Goal: Information Seeking & Learning: Learn about a topic

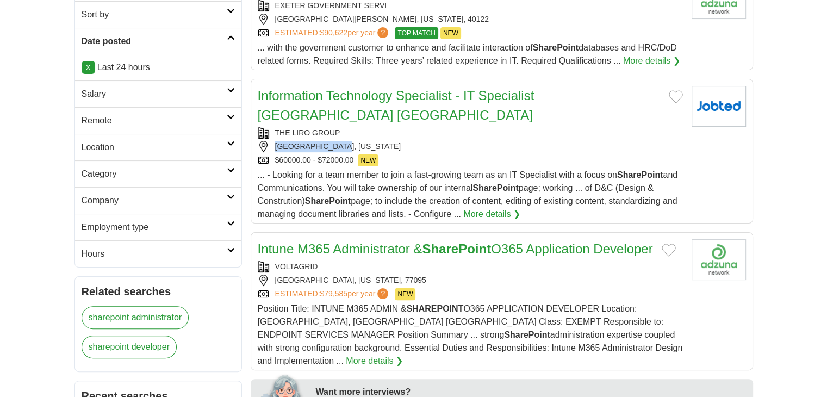
copy div "ALBANY, NEW YORK"
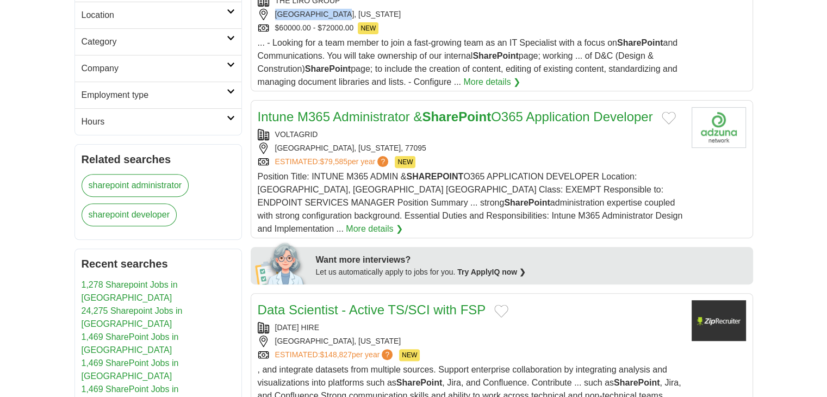
scroll to position [380, 0]
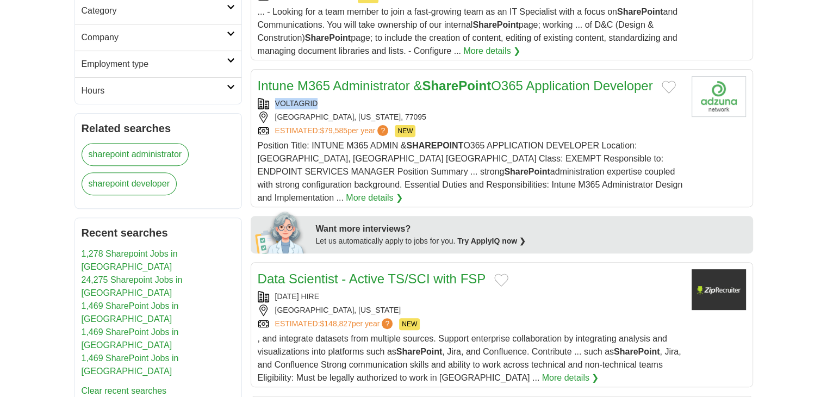
copy div "VOLTAGRID"
drag, startPoint x: 270, startPoint y: 85, endPoint x: 249, endPoint y: 85, distance: 20.7
copy div "HOUSTON, TEXAS"
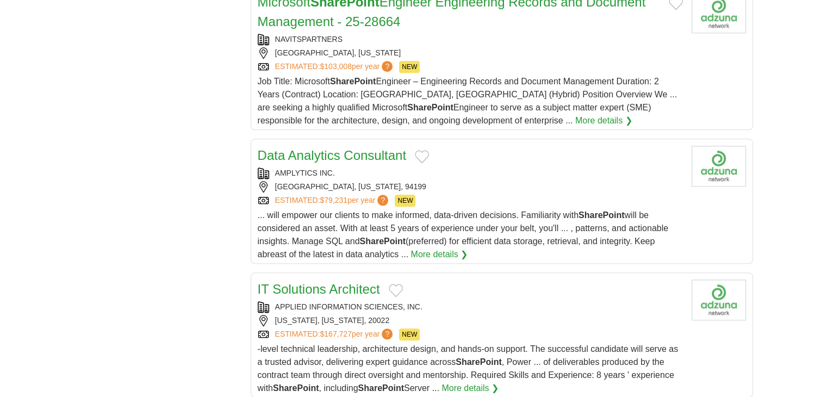
scroll to position [1087, 0]
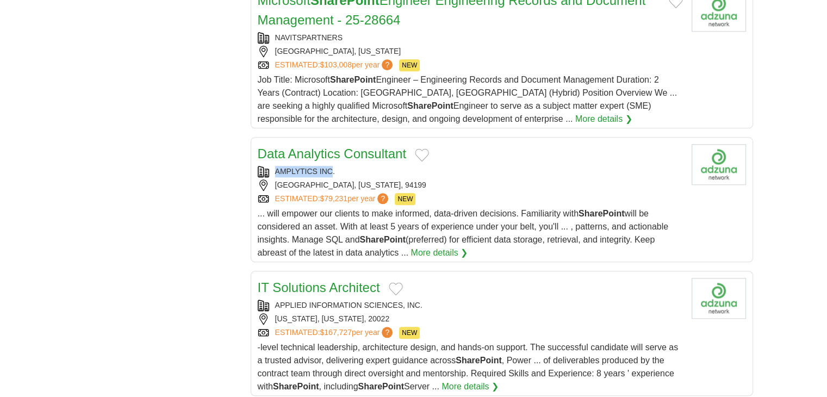
copy div "AMPLYTICS INC"
drag, startPoint x: 270, startPoint y: 136, endPoint x: 186, endPoint y: 136, distance: 83.2
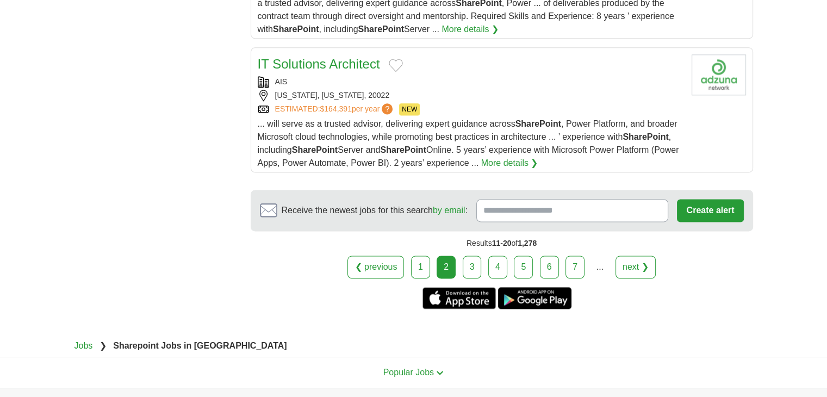
scroll to position [1468, 0]
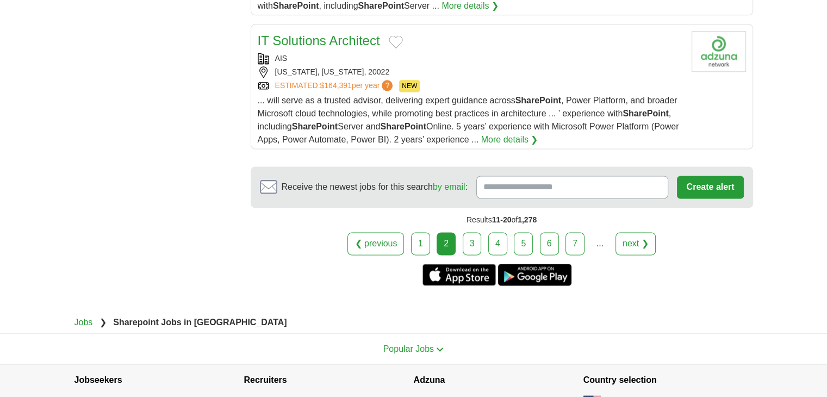
click at [469, 232] on link "3" at bounding box center [472, 243] width 19 height 23
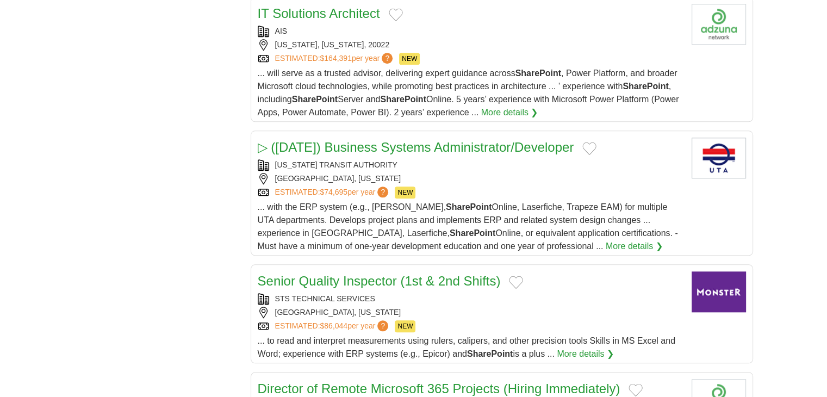
scroll to position [1141, 0]
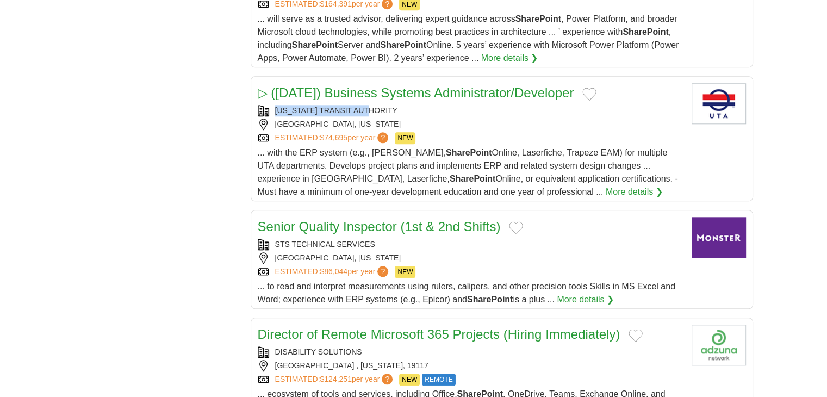
copy link "UTAH TRANSIT AUTHORITY"
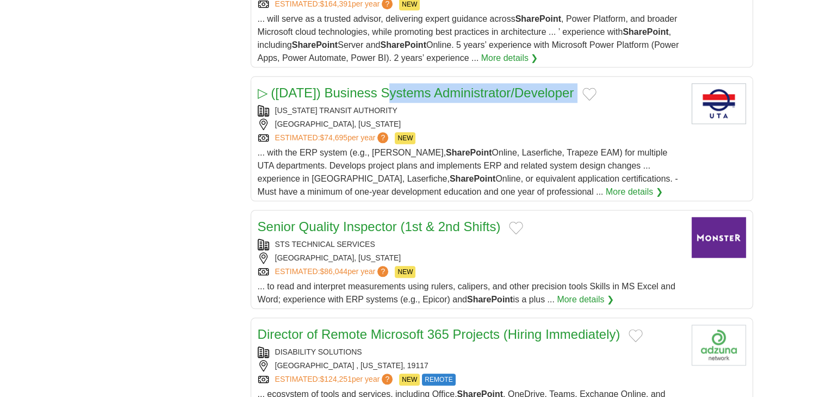
drag, startPoint x: 271, startPoint y: 107, endPoint x: 138, endPoint y: 76, distance: 136.7
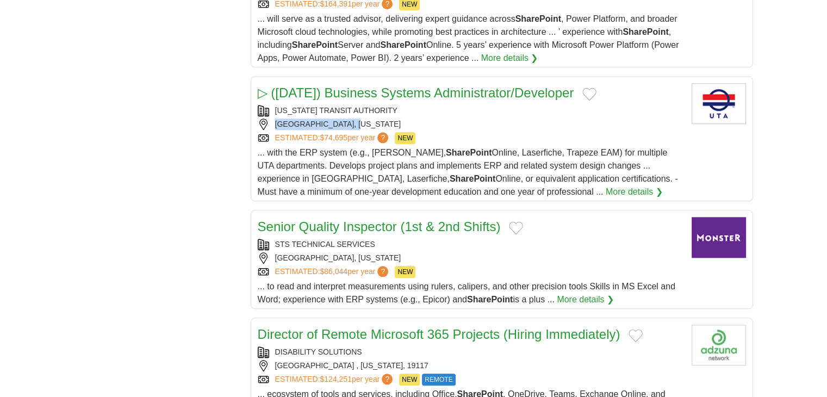
copy div "SALT LAKE CITY, UTAH"
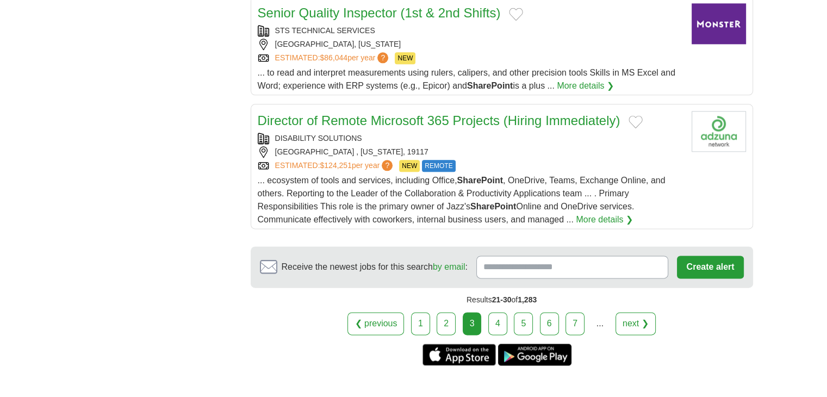
scroll to position [1359, 0]
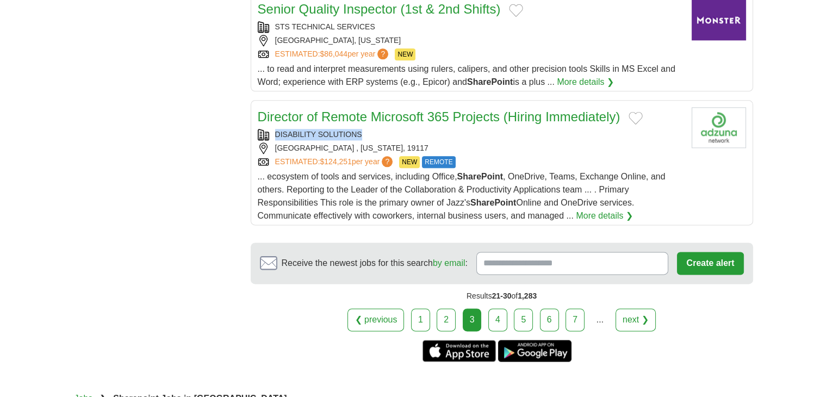
copy div "DISABILITY SOLUTIONS"
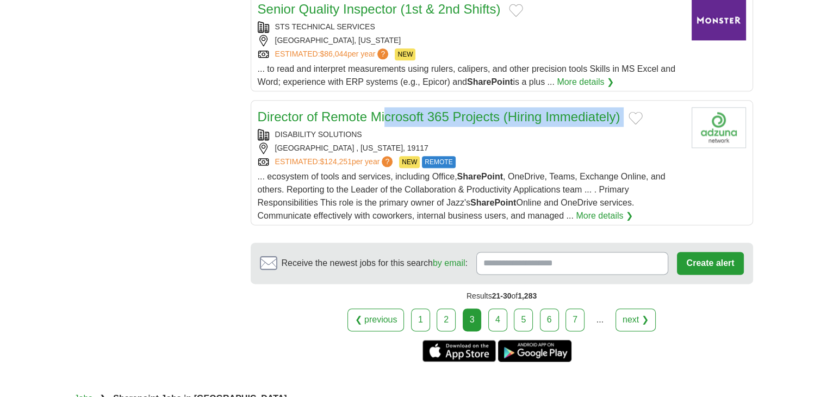
drag, startPoint x: 273, startPoint y: 129, endPoint x: 115, endPoint y: 14, distance: 195.3
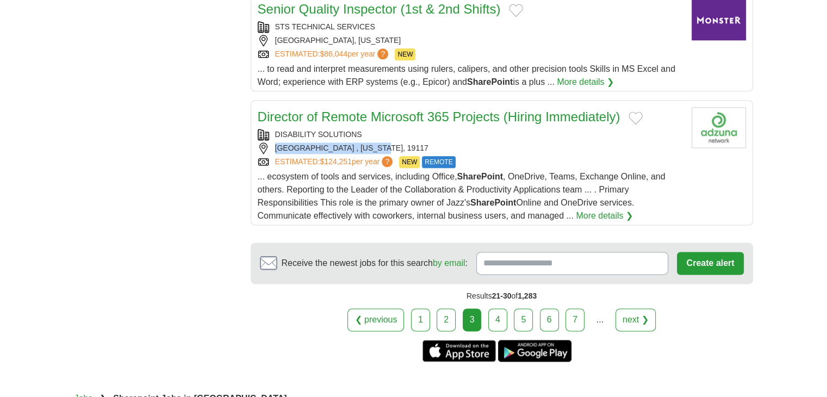
copy div "PHILADELPHIA , PENNSYLVANIA"
drag, startPoint x: 270, startPoint y: 142, endPoint x: 393, endPoint y: 146, distance: 122.9
click at [393, 146] on div "[GEOGRAPHIC_DATA] , [US_STATE], 19117" at bounding box center [470, 147] width 425 height 11
click at [491, 308] on link "4" at bounding box center [497, 319] width 19 height 23
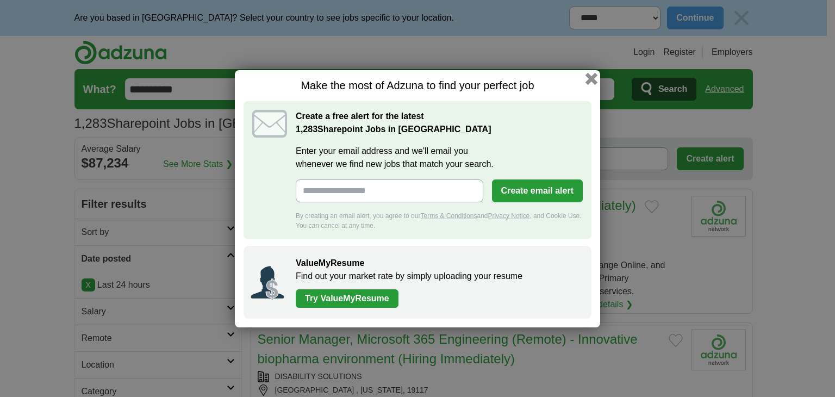
click at [587, 75] on button "button" at bounding box center [591, 78] width 12 height 12
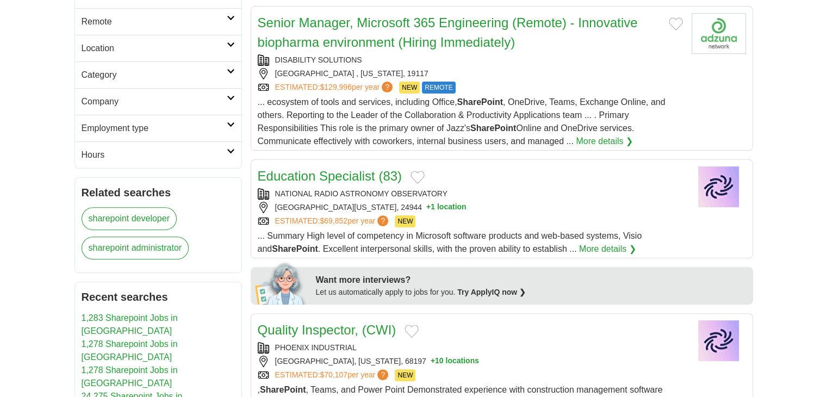
scroll to position [326, 0]
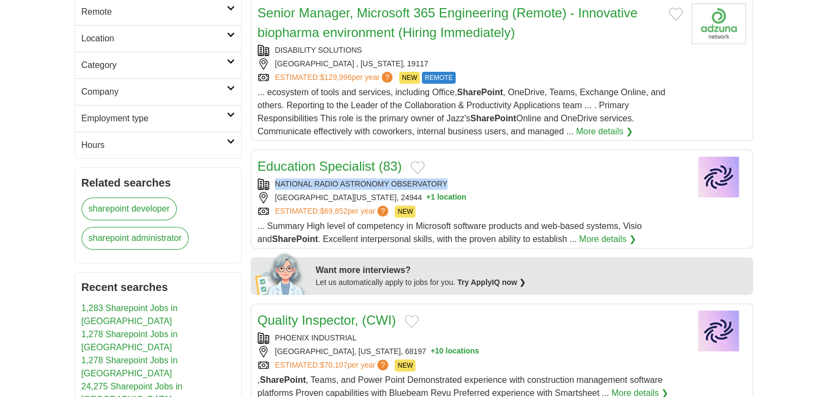
copy div "NATIONAL RADIO ASTRONOMY OBSERVATORY"
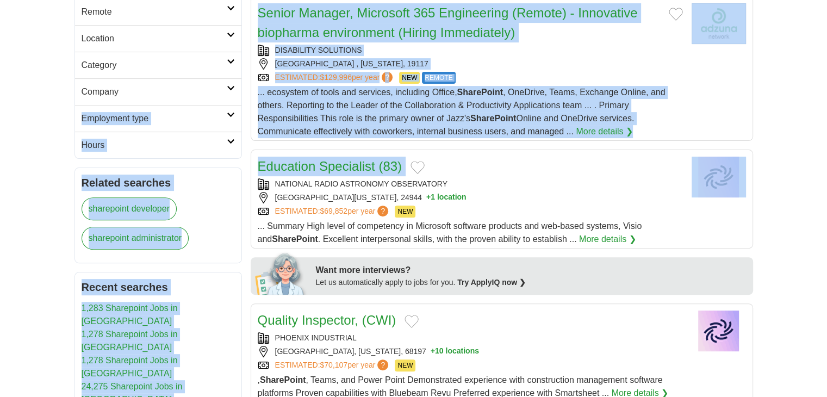
drag, startPoint x: 273, startPoint y: 188, endPoint x: 0, endPoint y: 123, distance: 280.4
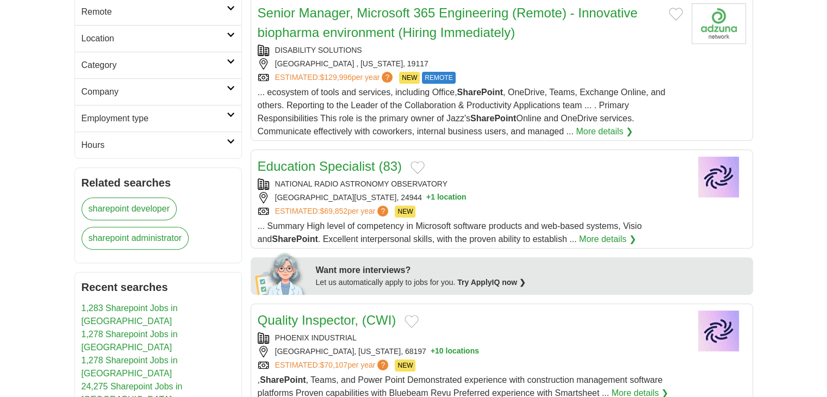
copy div "GREEN BANK, [US_STATE]"
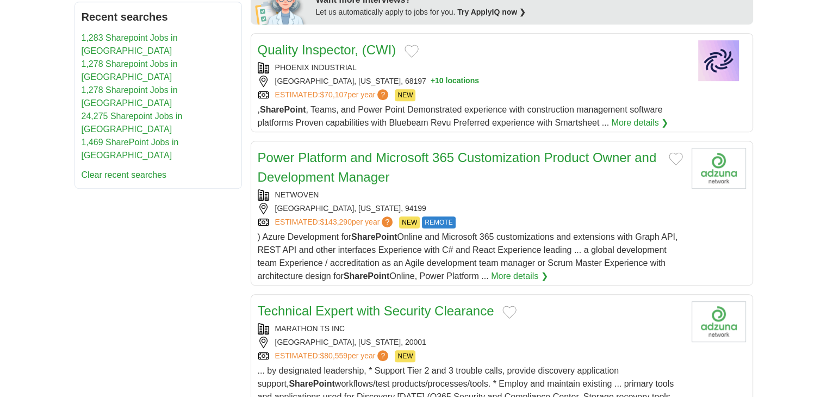
scroll to position [598, 0]
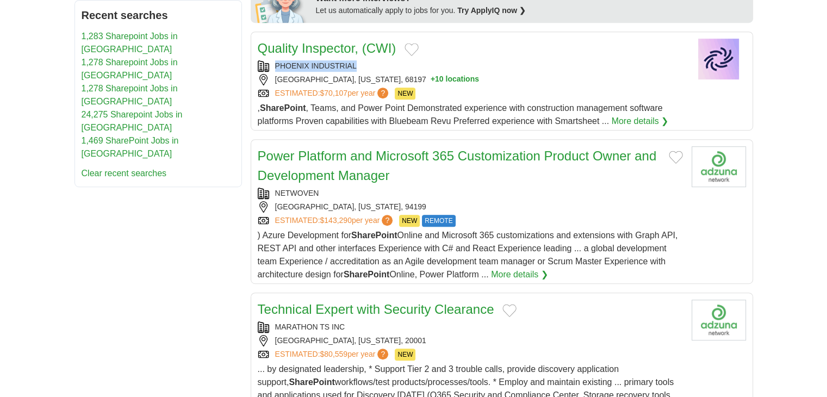
copy div "PHOENIX INDUSTRIAL"
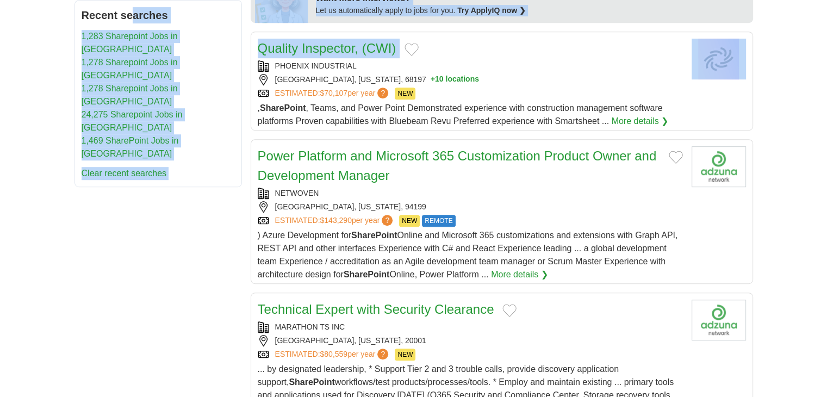
drag, startPoint x: 272, startPoint y: 64, endPoint x: 0, endPoint y: 14, distance: 276.4
click at [0, 14] on body "**********" at bounding box center [413, 369] width 827 height 1935
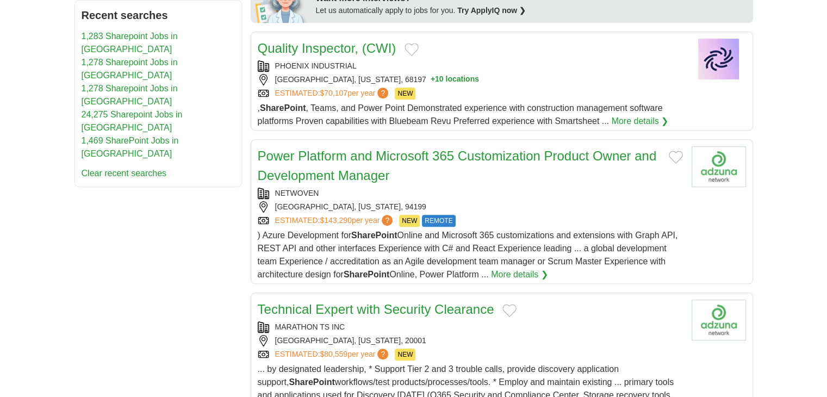
click at [215, 217] on div "**********" at bounding box center [413, 370] width 678 height 1558
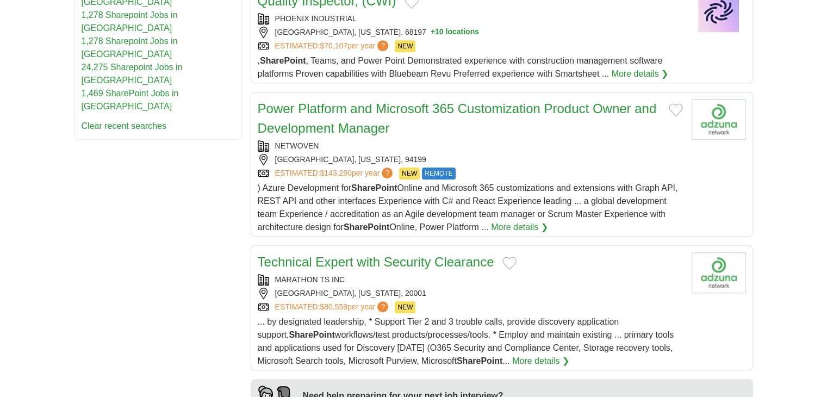
scroll to position [707, 0]
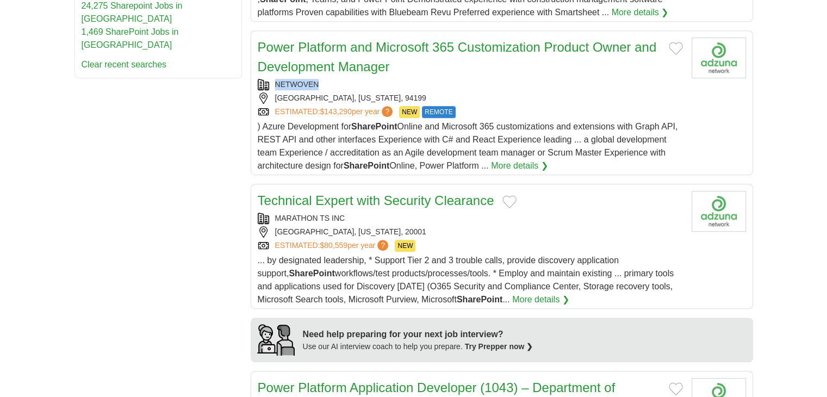
copy div "NETWOVEN"
drag, startPoint x: 274, startPoint y: 84, endPoint x: 205, endPoint y: 98, distance: 70.6
click at [205, 98] on div "**********" at bounding box center [413, 261] width 678 height 1558
copy div "SAN FRANCISCO, CALIFORNIA"
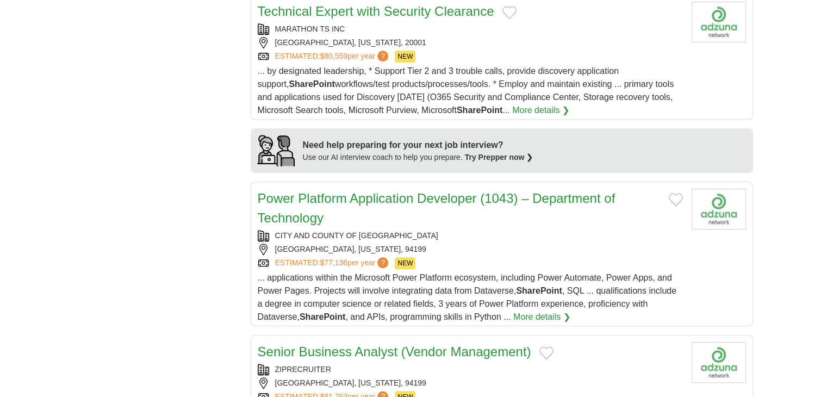
scroll to position [924, 0]
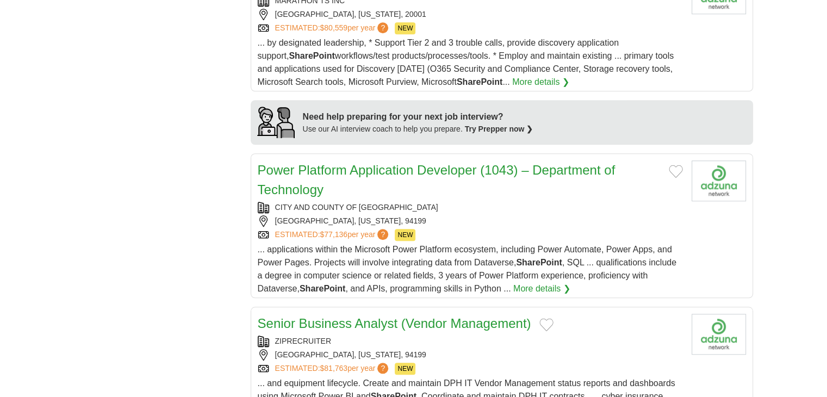
click at [114, 178] on div "**********" at bounding box center [413, 44] width 678 height 1558
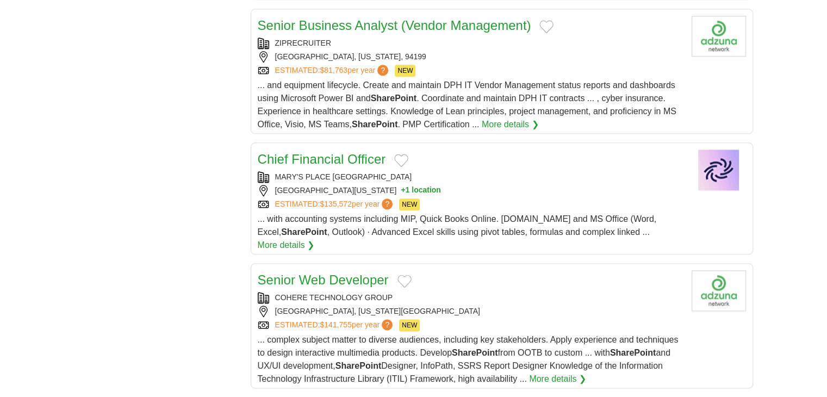
scroll to position [1304, 0]
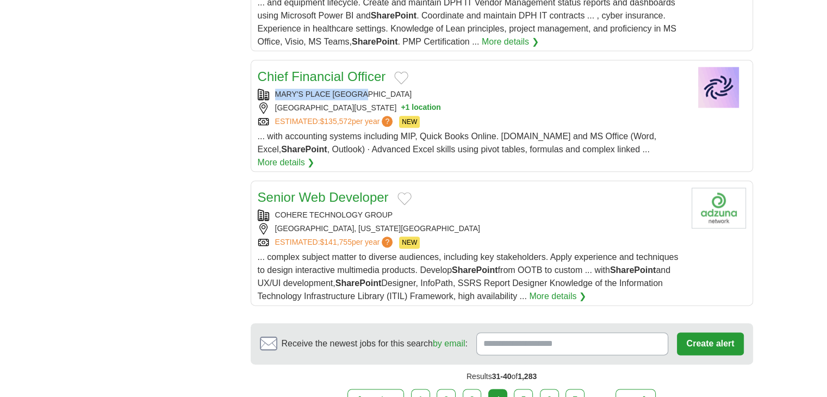
copy div "MARY'S PLACE SEATTLE"
drag, startPoint x: 272, startPoint y: 93, endPoint x: 133, endPoint y: 73, distance: 140.1
drag, startPoint x: 353, startPoint y: 64, endPoint x: 298, endPoint y: 66, distance: 54.9
copy div "SEATTLE, WASHINGTON"
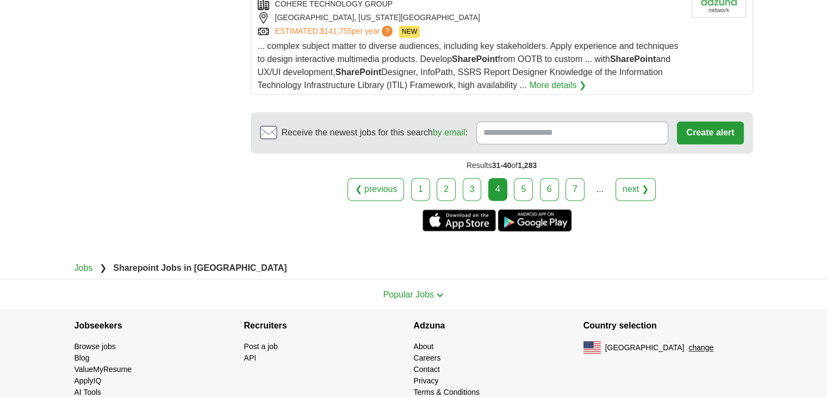
scroll to position [1522, 0]
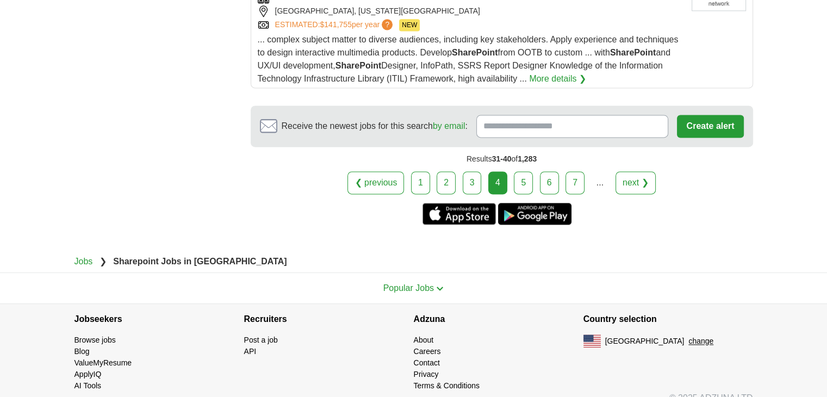
click at [524, 180] on link "5" at bounding box center [523, 182] width 19 height 23
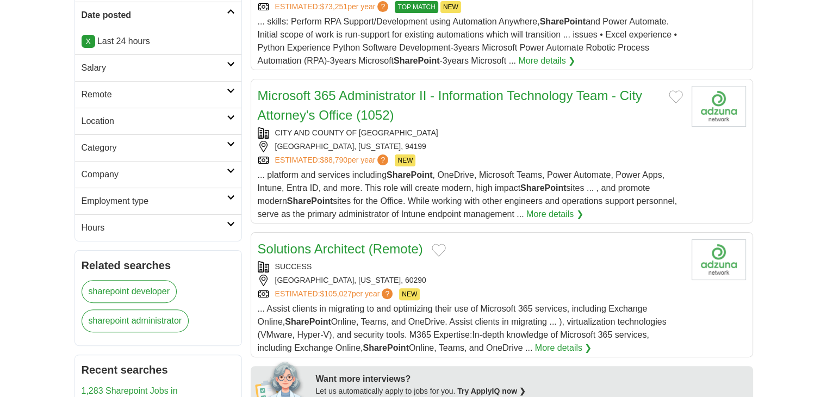
scroll to position [272, 0]
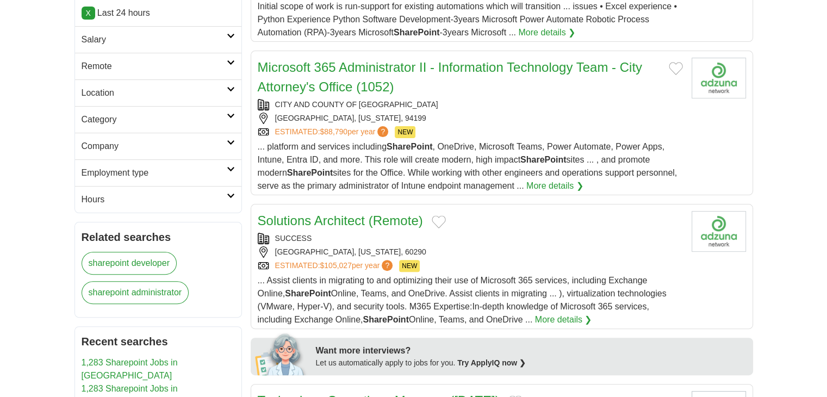
click at [552, 193] on article "Microsoft 365 Administrator II - Information Technology Team - City Attorney's …" at bounding box center [502, 123] width 502 height 145
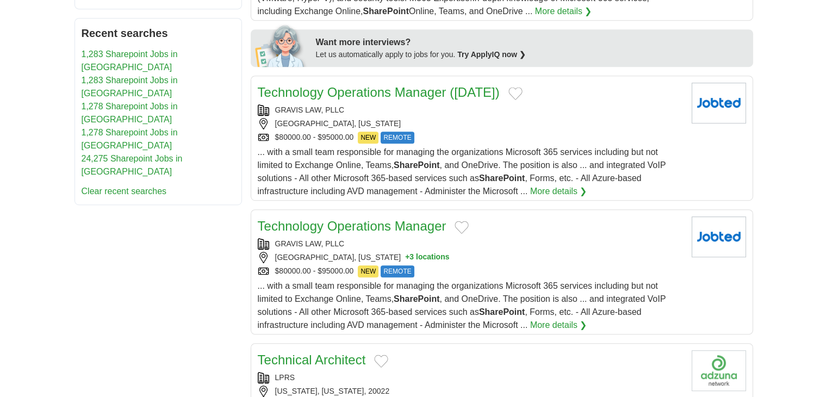
scroll to position [598, 0]
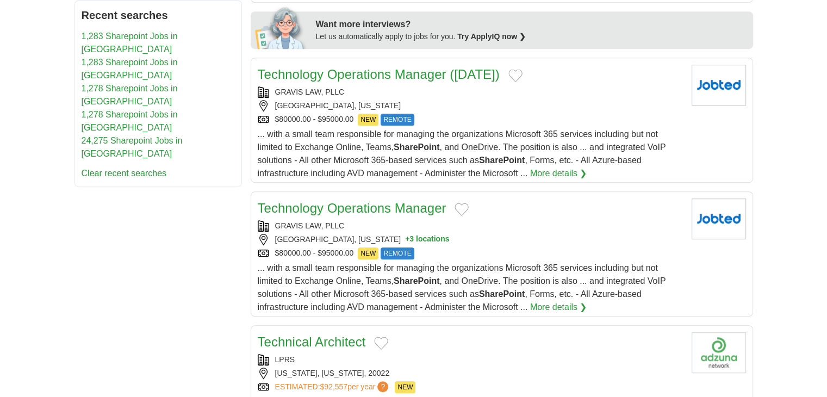
click at [111, 235] on div "**********" at bounding box center [413, 366] width 678 height 1551
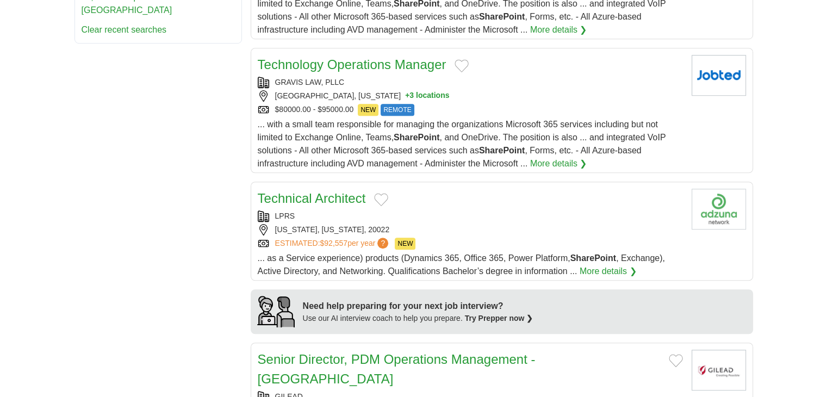
scroll to position [761, 0]
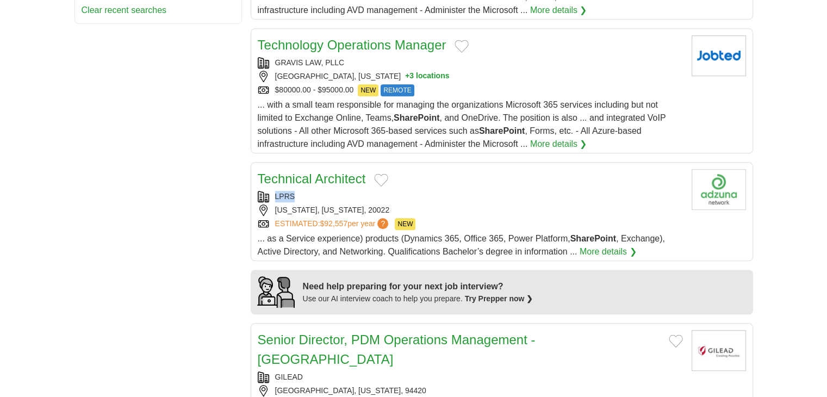
copy div "LPRS"
drag, startPoint x: 275, startPoint y: 198, endPoint x: 190, endPoint y: 172, distance: 89.1
click at [183, 194] on div "**********" at bounding box center [413, 203] width 678 height 1551
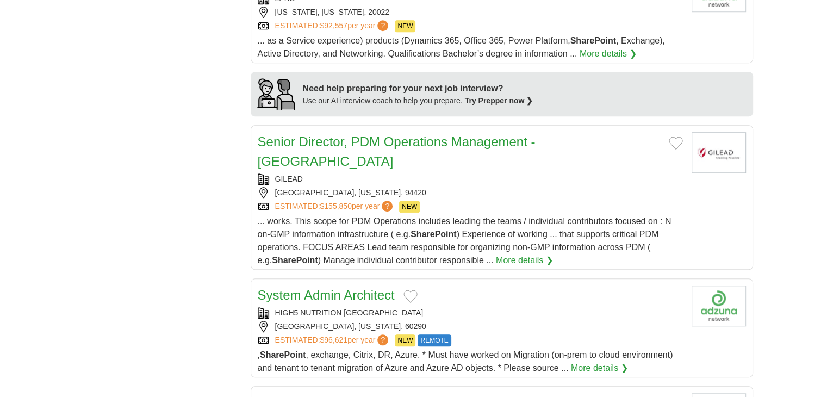
scroll to position [978, 0]
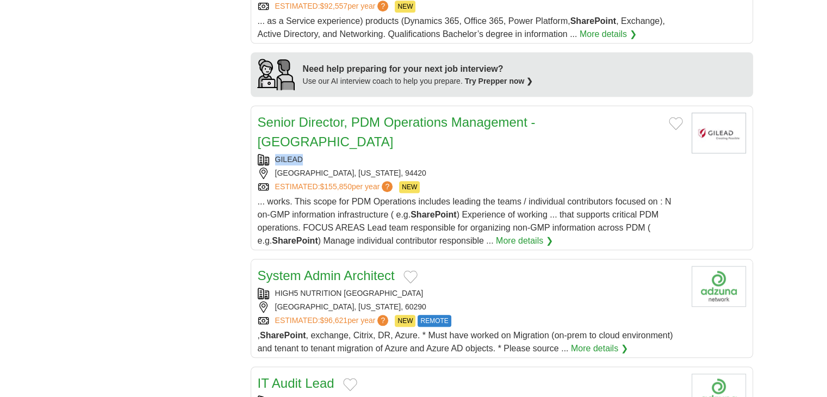
copy link "GILEAD"
drag, startPoint x: 269, startPoint y: 139, endPoint x: 121, endPoint y: 105, distance: 152.3
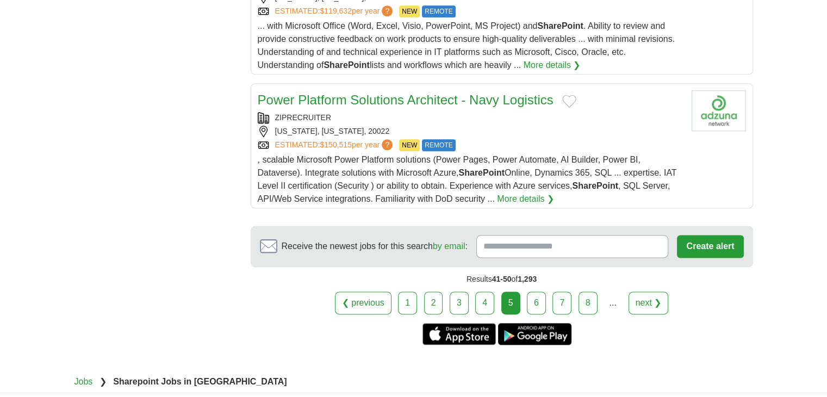
scroll to position [1413, 0]
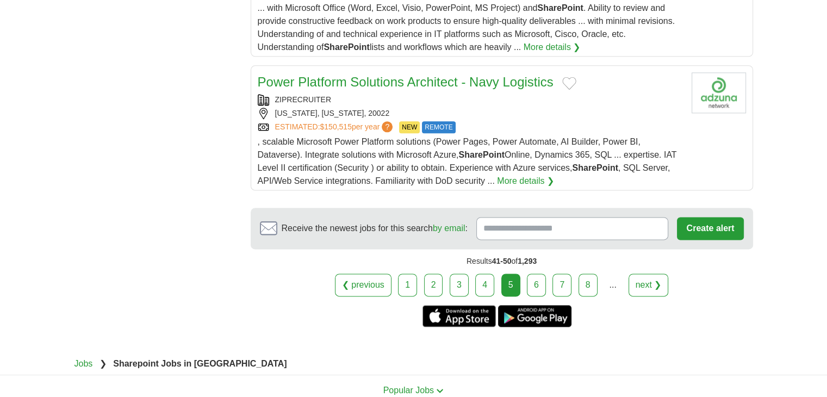
click at [524, 273] on div "❮ previous 1 2 3 4 5 6 7 8 next ❯" at bounding box center [502, 284] width 502 height 23
click at [534, 273] on link "6" at bounding box center [536, 284] width 19 height 23
click at [315, 157] on span ", scalable Microsoft Power Platform solutions (Power Pages, Power Automate, AI …" at bounding box center [467, 161] width 419 height 48
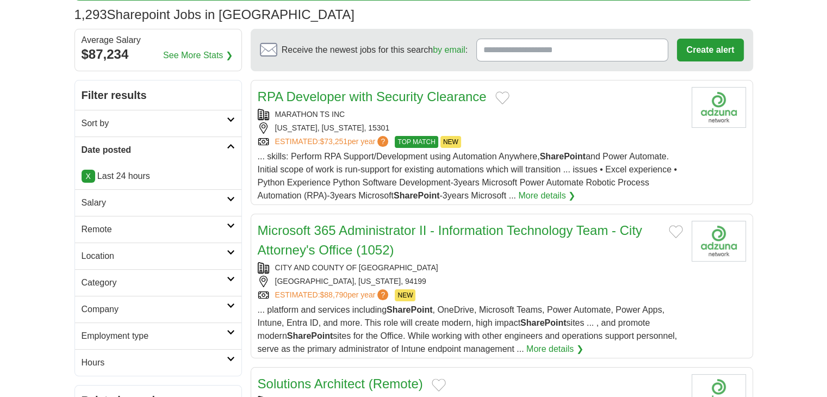
scroll to position [0, 0]
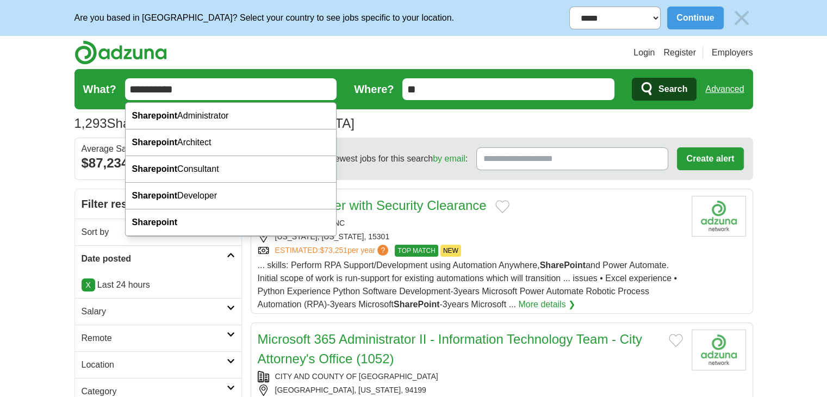
drag, startPoint x: 185, startPoint y: 84, endPoint x: 123, endPoint y: 82, distance: 61.5
click at [123, 82] on form "**********" at bounding box center [413, 89] width 678 height 40
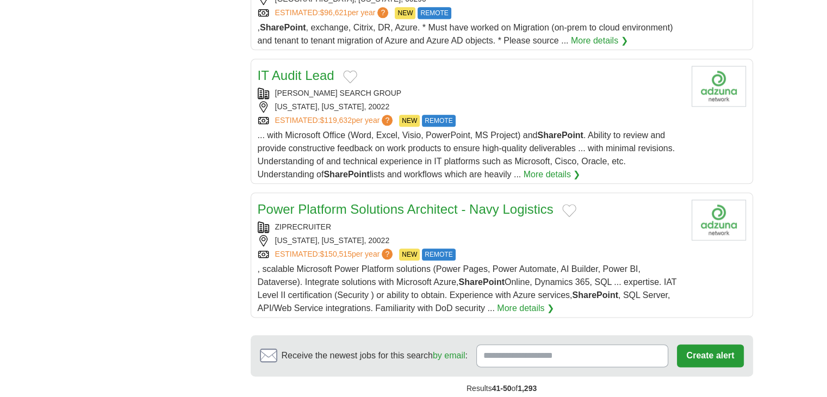
scroll to position [1304, 0]
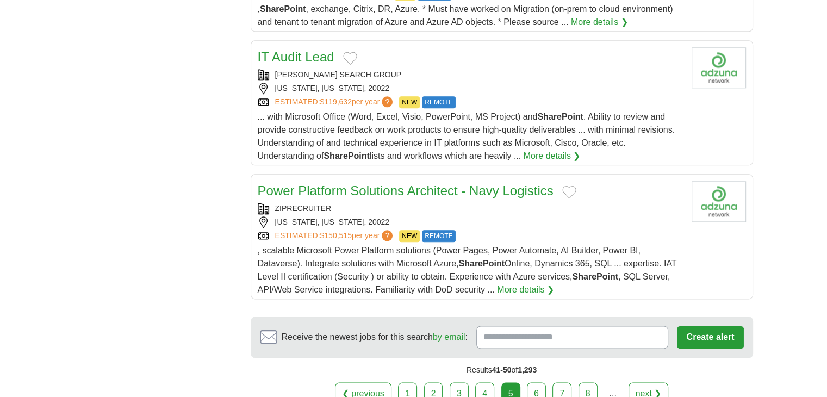
click at [537, 382] on link "6" at bounding box center [536, 393] width 19 height 23
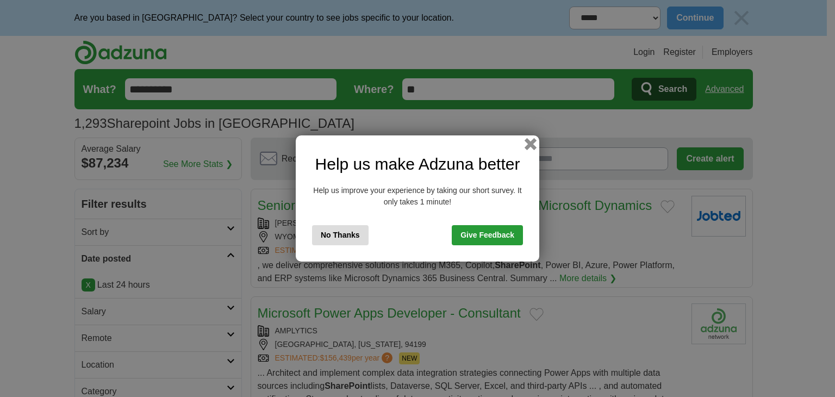
click at [527, 143] on button "button" at bounding box center [531, 144] width 12 height 12
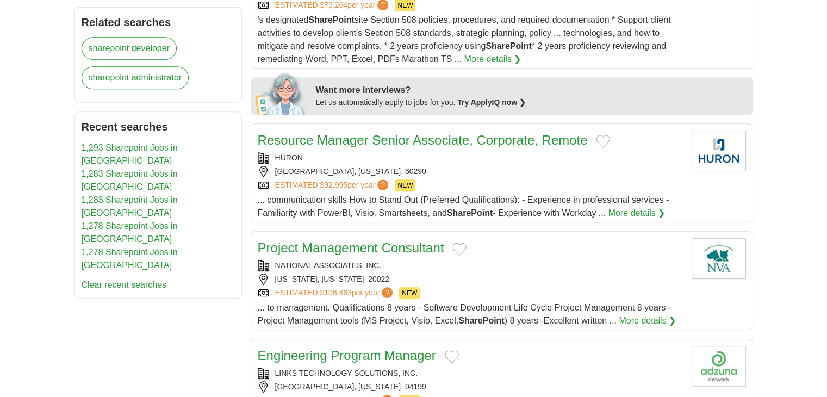
scroll to position [489, 0]
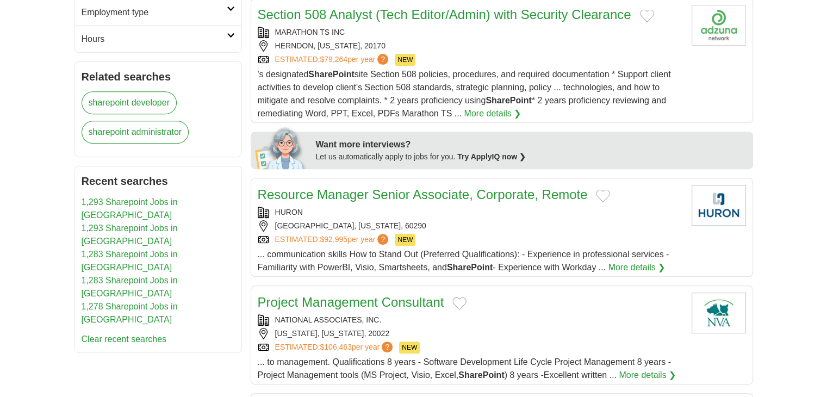
scroll to position [435, 0]
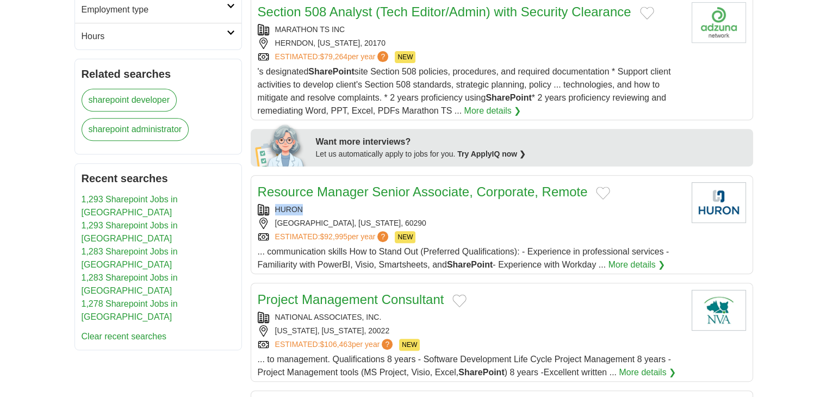
copy link "HURON"
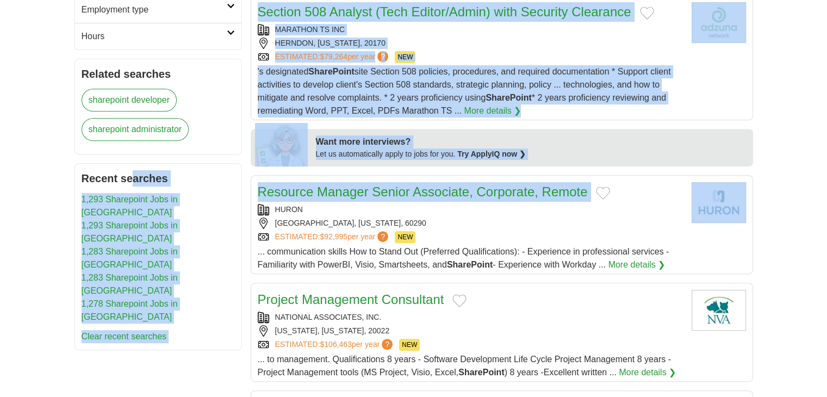
drag, startPoint x: 270, startPoint y: 209, endPoint x: 0, endPoint y: 160, distance: 274.5
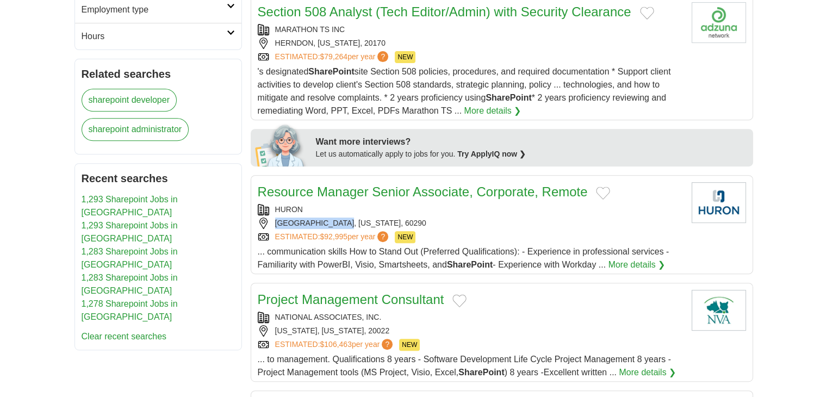
copy div "CHICAGO, ILLINOIS"
drag, startPoint x: 274, startPoint y: 224, endPoint x: 345, endPoint y: 224, distance: 71.2
click at [345, 224] on div "[GEOGRAPHIC_DATA], [US_STATE], 60290" at bounding box center [470, 222] width 425 height 11
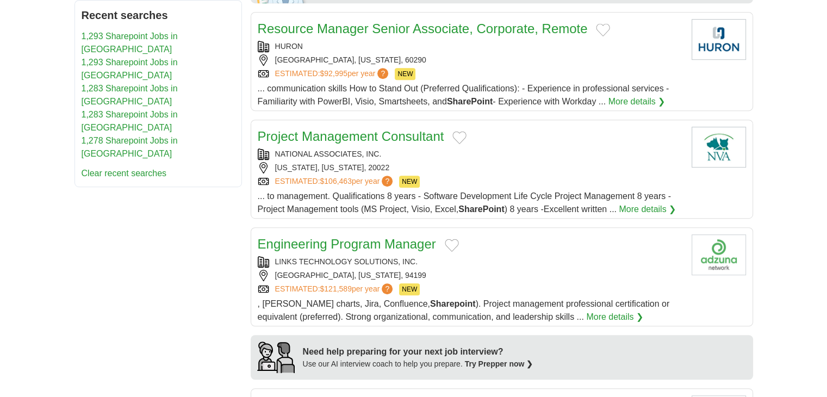
click at [178, 214] on div "**********" at bounding box center [413, 291] width 678 height 1401
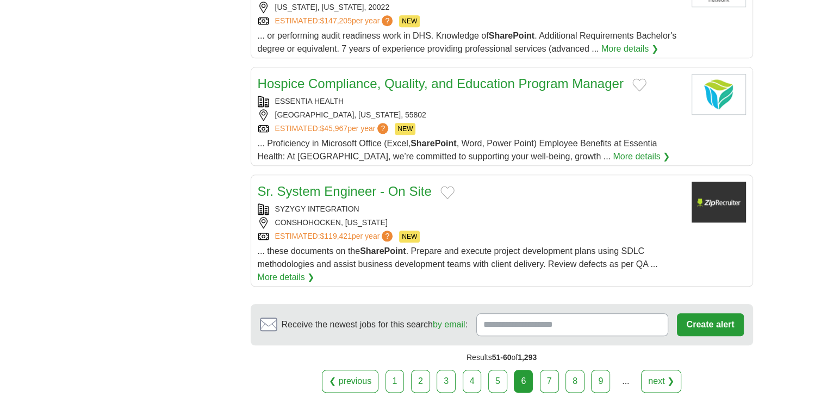
scroll to position [1196, 0]
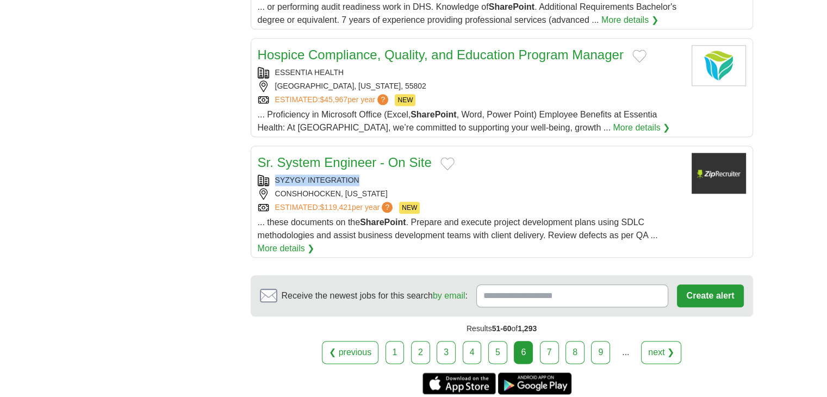
copy div "SYZYGY INTEGRATION"
drag, startPoint x: 274, startPoint y: 158, endPoint x: 231, endPoint y: 153, distance: 43.2
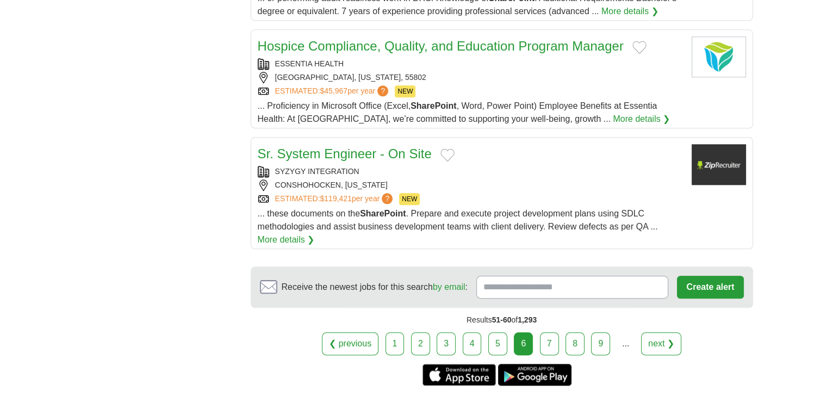
scroll to position [1357, 0]
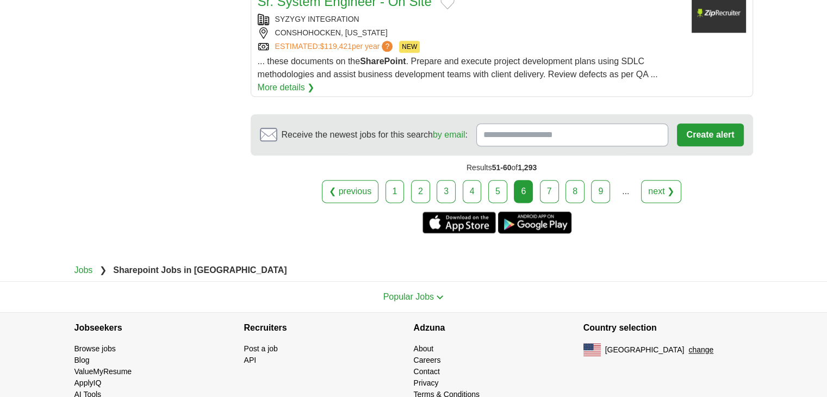
click at [540, 180] on link "7" at bounding box center [549, 191] width 19 height 23
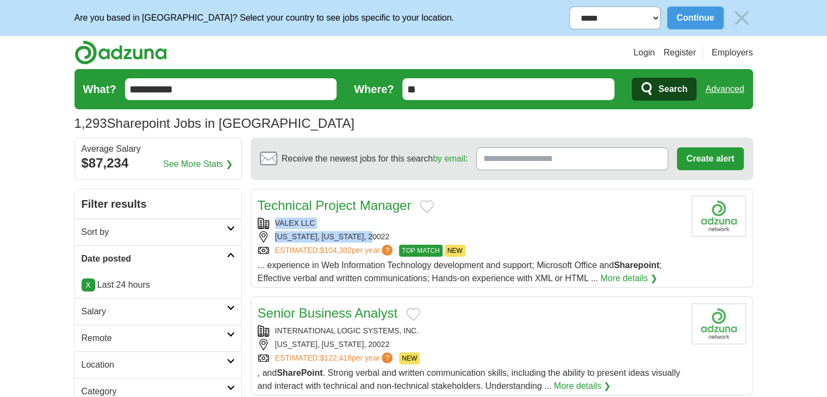
drag, startPoint x: 551, startPoint y: 191, endPoint x: 350, endPoint y: 257, distance: 211.6
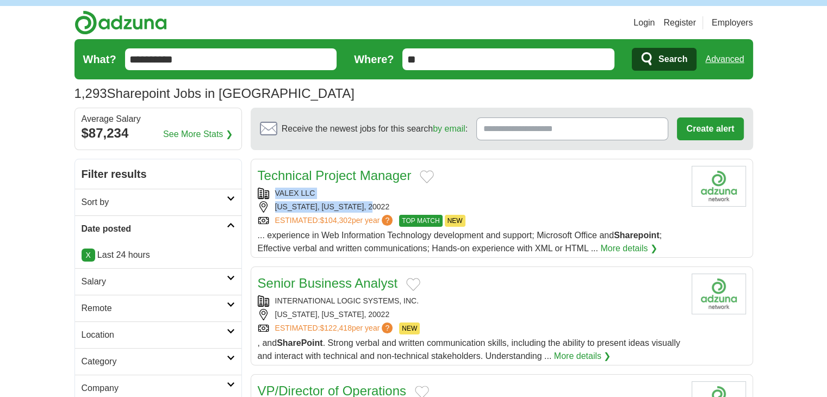
scroll to position [54, 0]
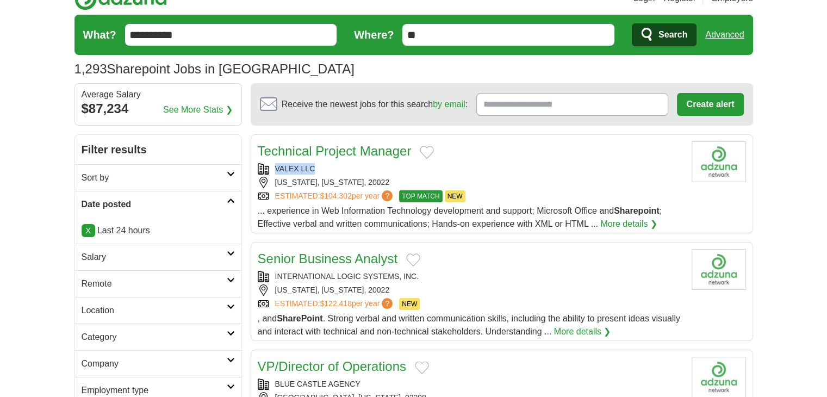
copy div "VALEX LLC"
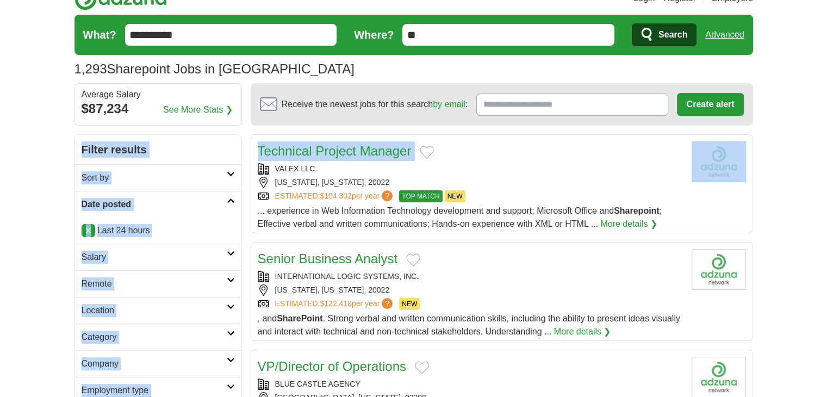
drag, startPoint x: 272, startPoint y: 170, endPoint x: 10, endPoint y: 141, distance: 263.6
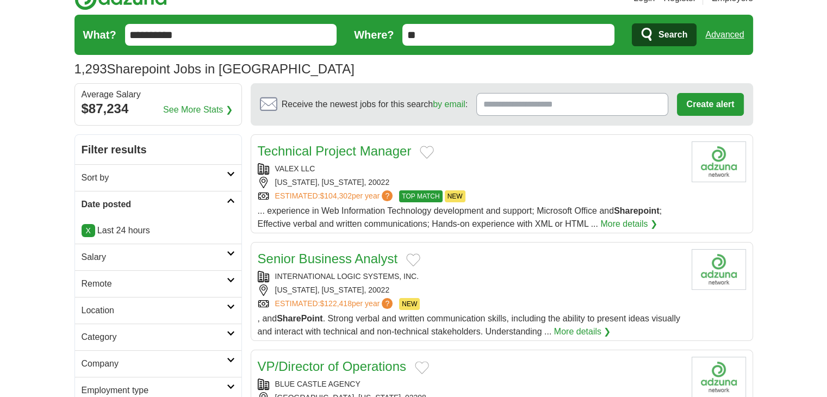
copy div "WASHINGTON, DISTRICT OF COLUMBIA"
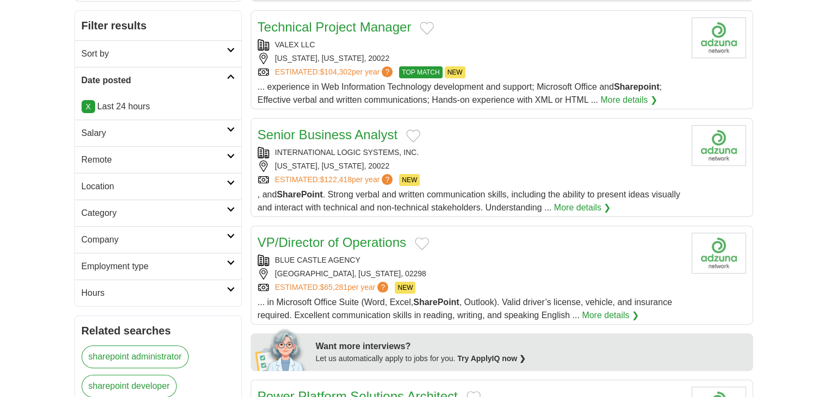
scroll to position [272, 0]
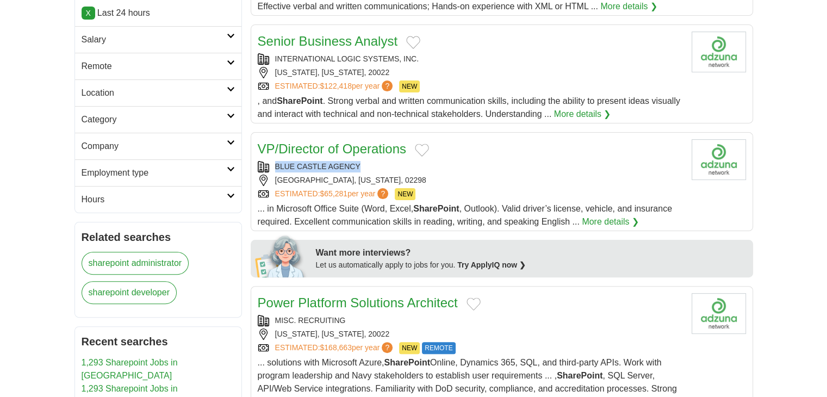
copy div "BLUE CASTLE AGENCY"
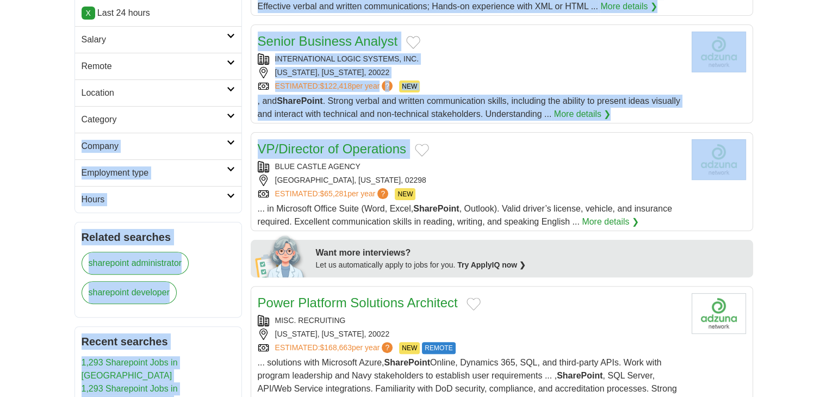
drag, startPoint x: 270, startPoint y: 165, endPoint x: 0, endPoint y: 151, distance: 270.0
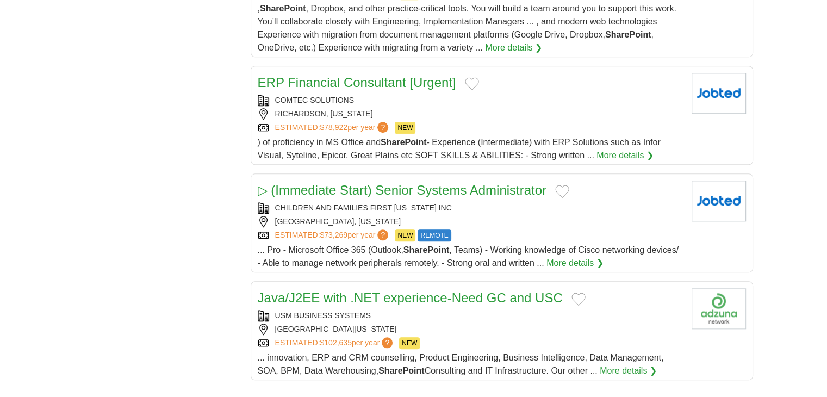
scroll to position [1087, 0]
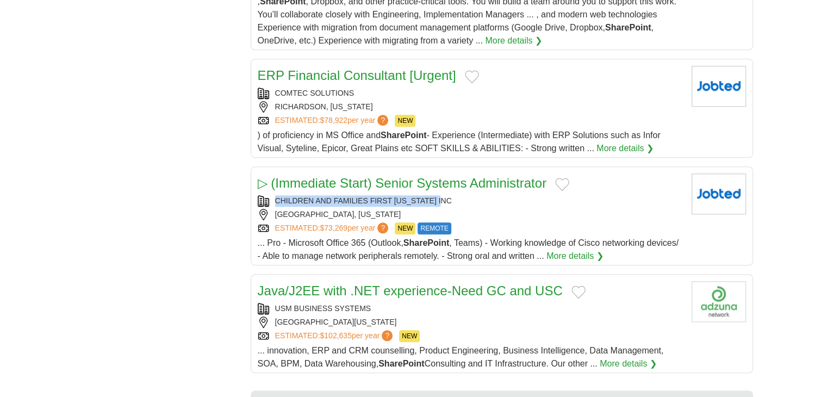
copy div "CHILDREN AND FAMILIES FIRST DELAWARE INC"
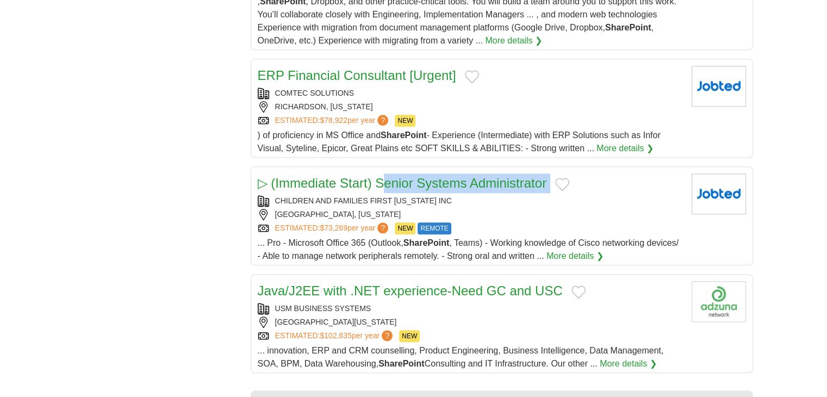
drag, startPoint x: 270, startPoint y: 197, endPoint x: 144, endPoint y: 174, distance: 127.6
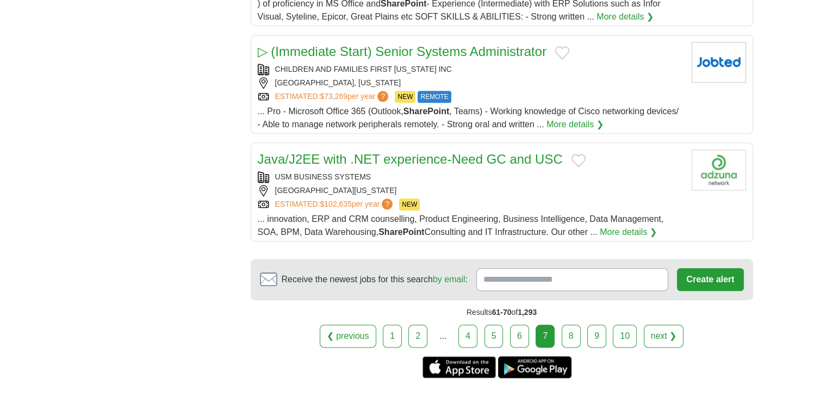
scroll to position [1250, 0]
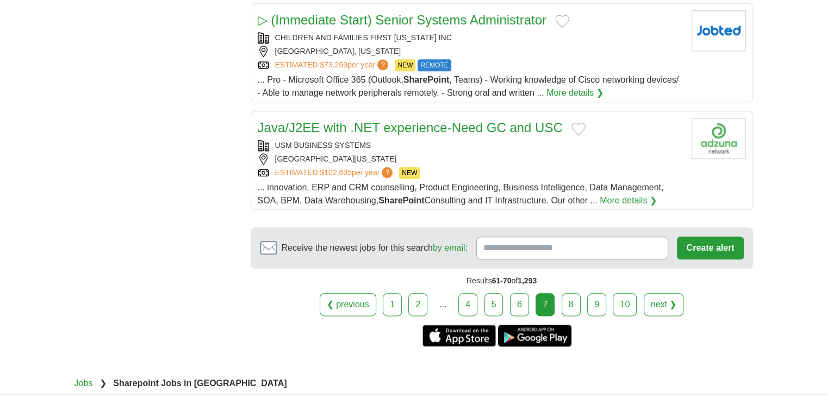
click at [559, 299] on div "❮ previous 1 2 ... 4 5 6 7 next ❯" at bounding box center [502, 304] width 502 height 23
click at [569, 296] on link "8" at bounding box center [570, 304] width 19 height 23
click at [564, 297] on link "8" at bounding box center [570, 304] width 19 height 23
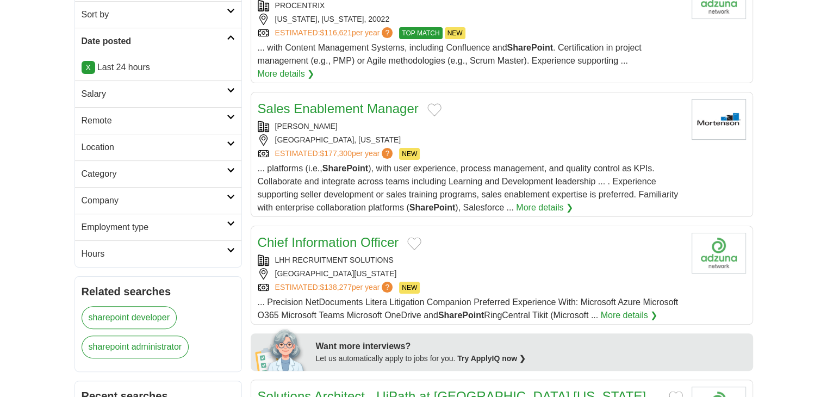
scroll to position [272, 0]
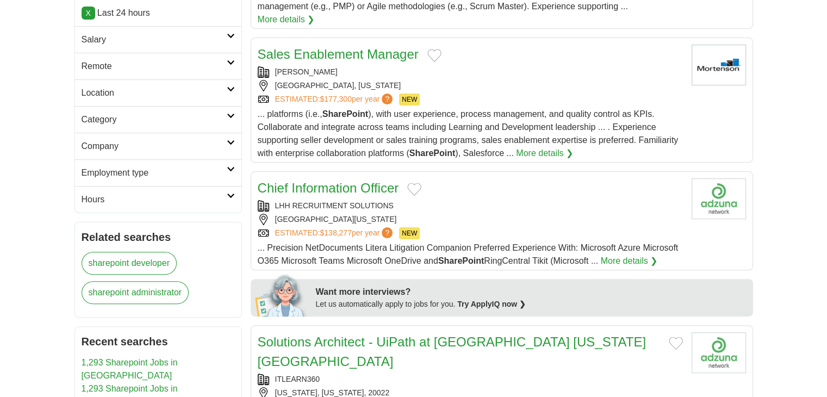
copy link "[PERSON_NAME]"
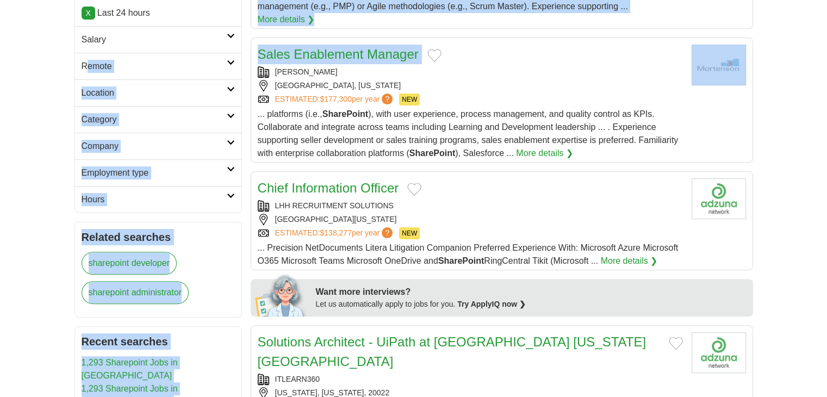
drag, startPoint x: 272, startPoint y: 72, endPoint x: 64, endPoint y: 72, distance: 208.2
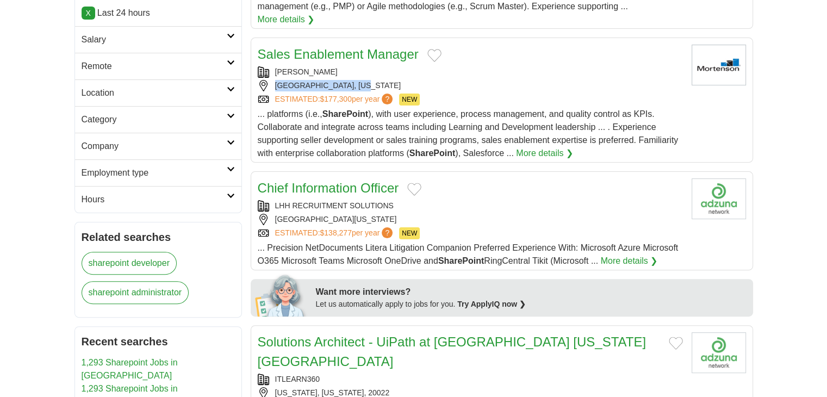
copy div "[GEOGRAPHIC_DATA], [US_STATE]"
